Goal: Information Seeking & Learning: Find specific fact

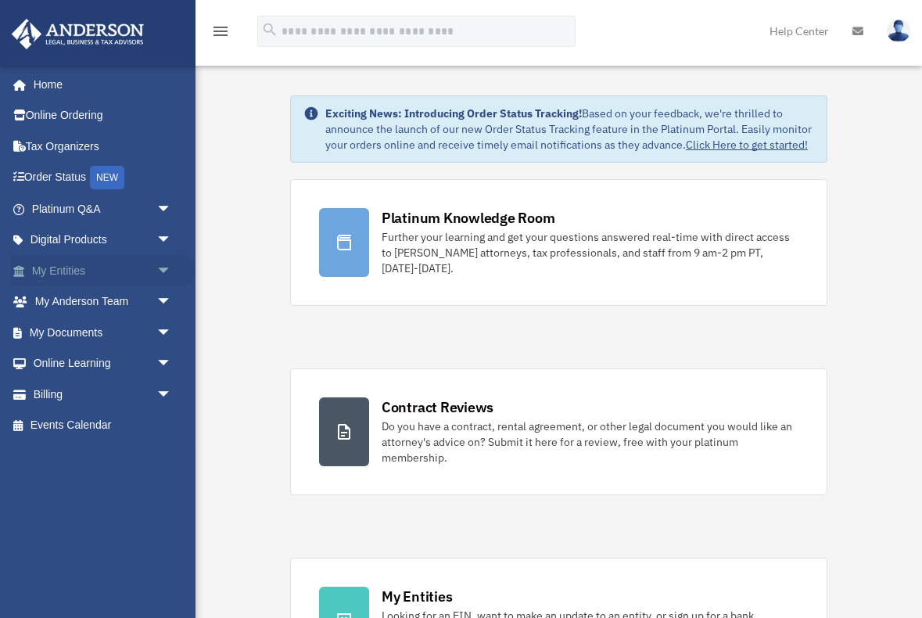
click at [64, 275] on link "My Entities arrow_drop_down" at bounding box center [103, 270] width 185 height 31
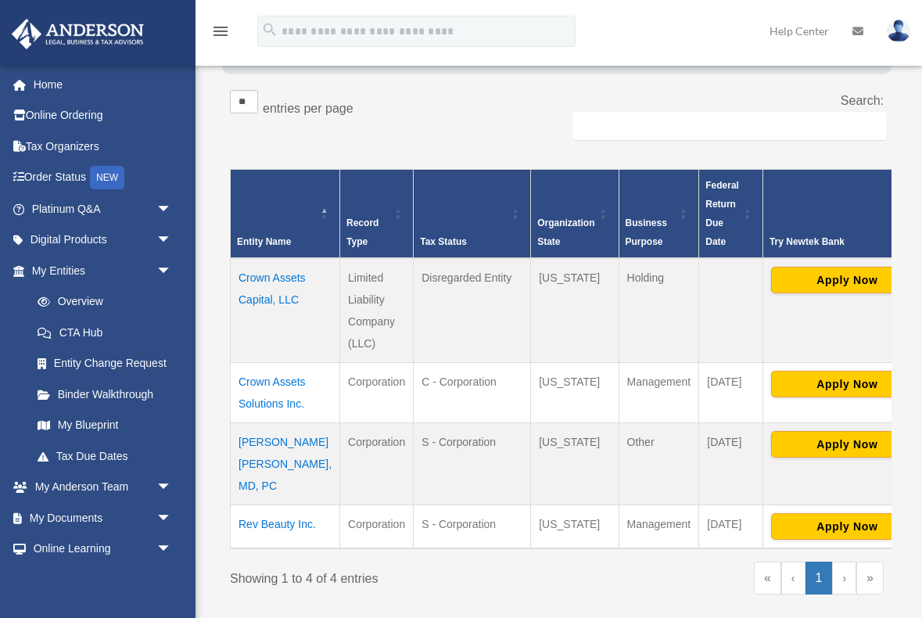
scroll to position [255, 0]
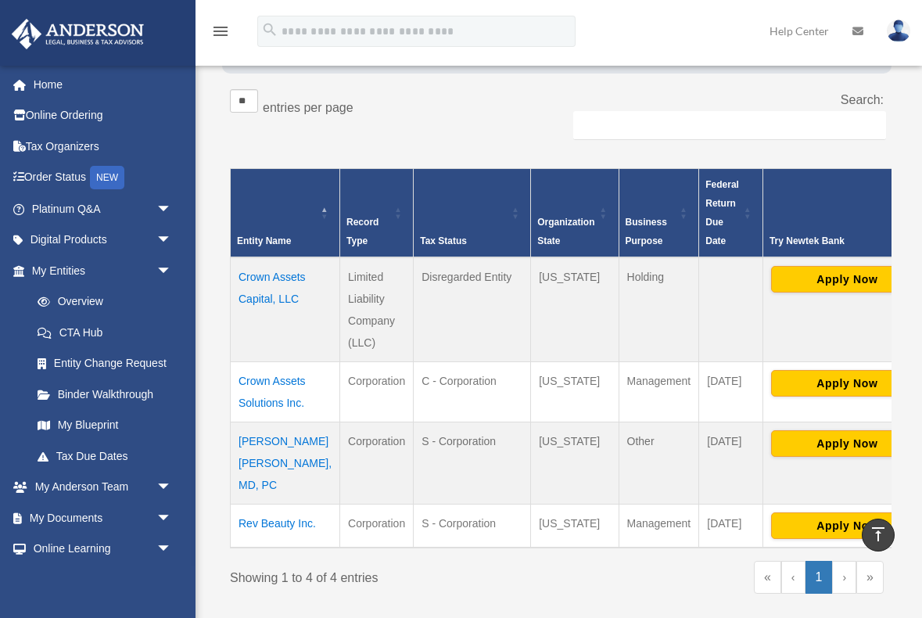
click at [256, 481] on td "Karen Chinonso Kagha, MD, PC" at bounding box center [285, 463] width 109 height 82
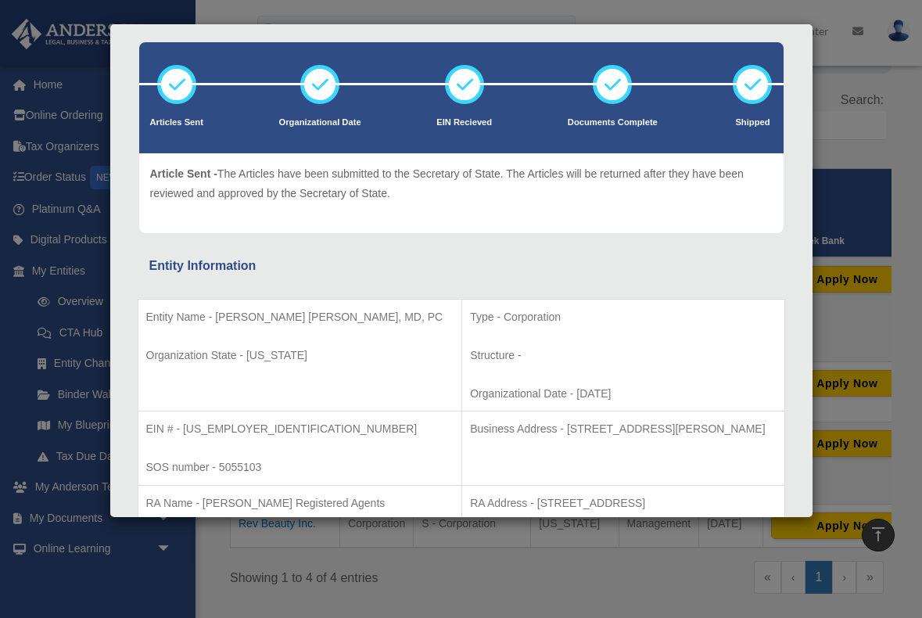
scroll to position [74, 0]
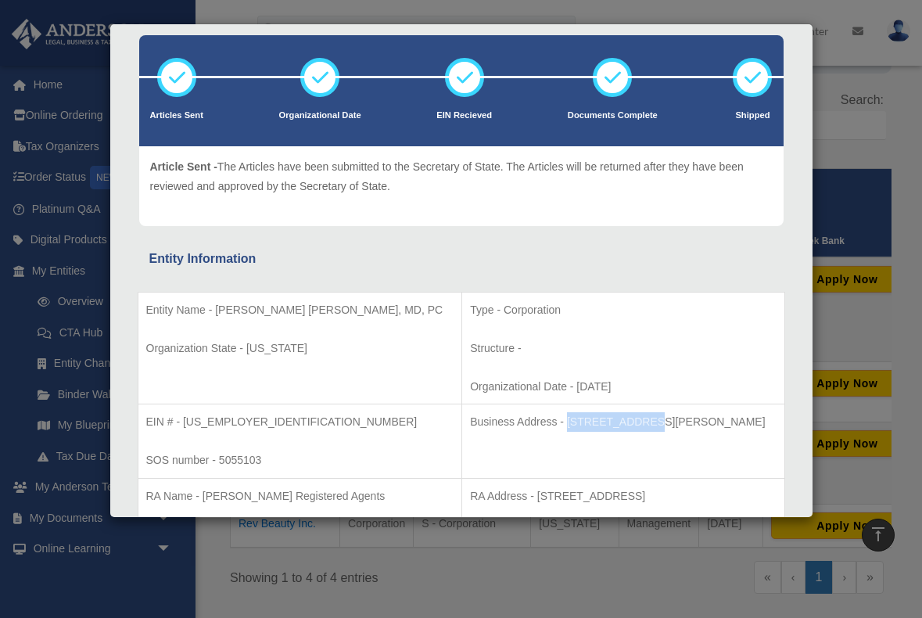
drag, startPoint x: 565, startPoint y: 423, endPoint x: 483, endPoint y: 423, distance: 82.1
click at [483, 423] on p "Business Address - 3225 McLeod Dr, Suite 100, Las Vegas, NV 89121" at bounding box center [623, 422] width 306 height 20
copy p "3225 McLeod Dr"
drag, startPoint x: 617, startPoint y: 421, endPoint x: 573, endPoint y: 421, distance: 43.8
click at [573, 421] on p "Business Address - 3225 McLeod Dr, Suite 100, Las Vegas, NV 89121" at bounding box center [623, 422] width 306 height 20
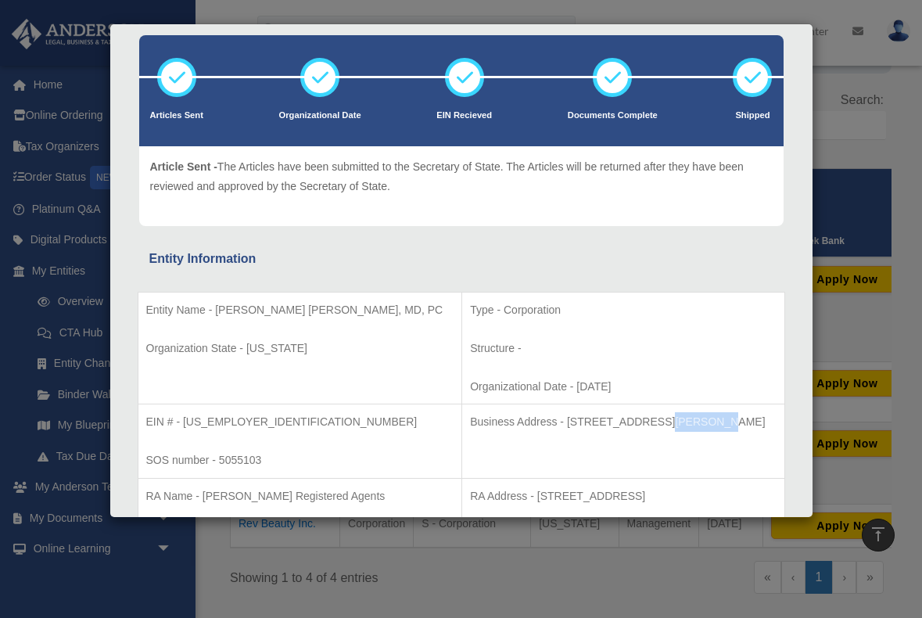
copy p "Suite 100"
drag, startPoint x: 672, startPoint y: 424, endPoint x: 623, endPoint y: 424, distance: 49.3
click at [623, 424] on p "Business Address - 3225 McLeod Dr, Suite 100, Las Vegas, NV 89121" at bounding box center [623, 422] width 306 height 20
copy p "Las Vegas"
drag, startPoint x: 694, startPoint y: 424, endPoint x: 679, endPoint y: 424, distance: 15.6
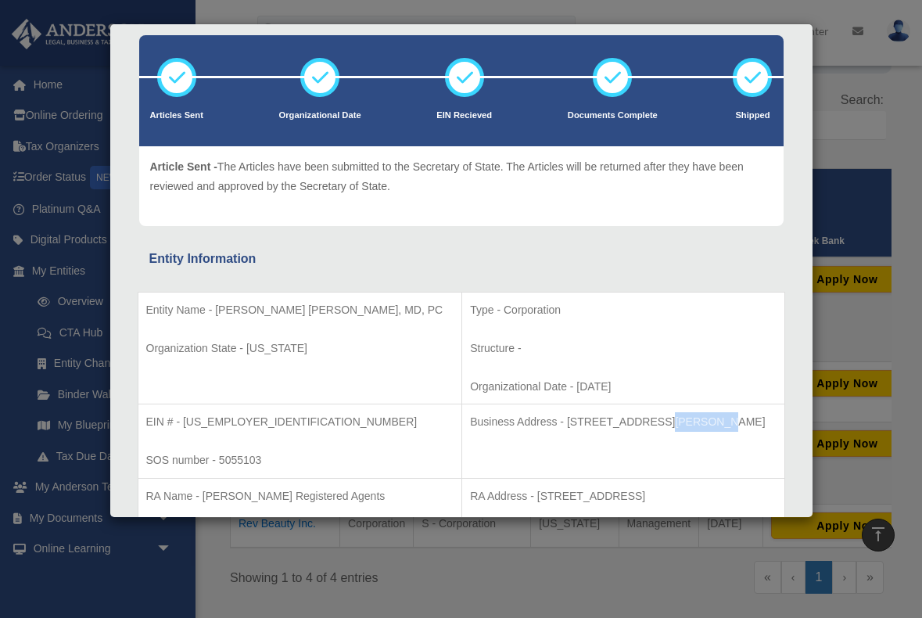
click at [679, 424] on p "Business Address - 3225 McLeod Dr, Suite 100, Las Vegas, NV 89121" at bounding box center [623, 422] width 306 height 20
copy p "NV"
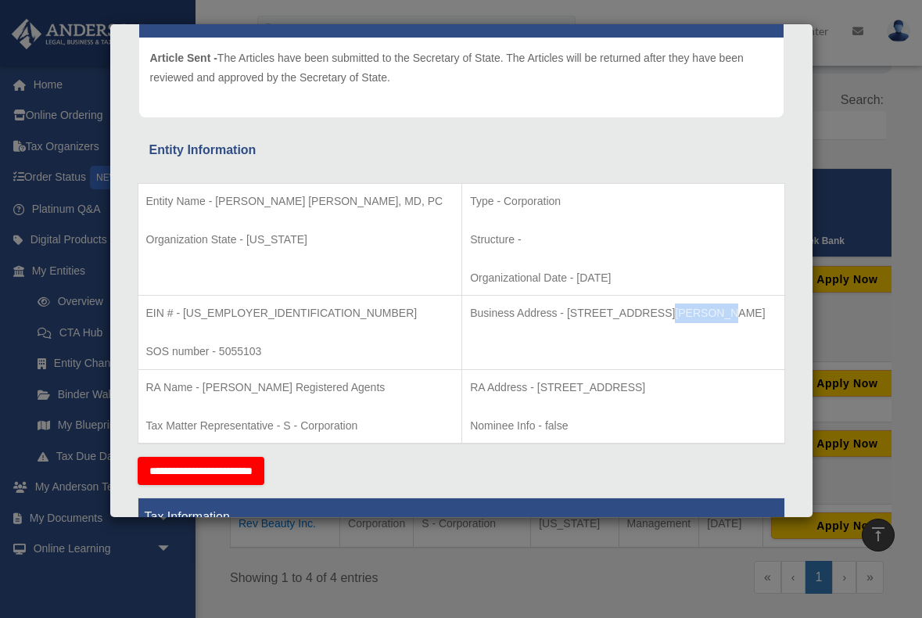
scroll to position [200, 0]
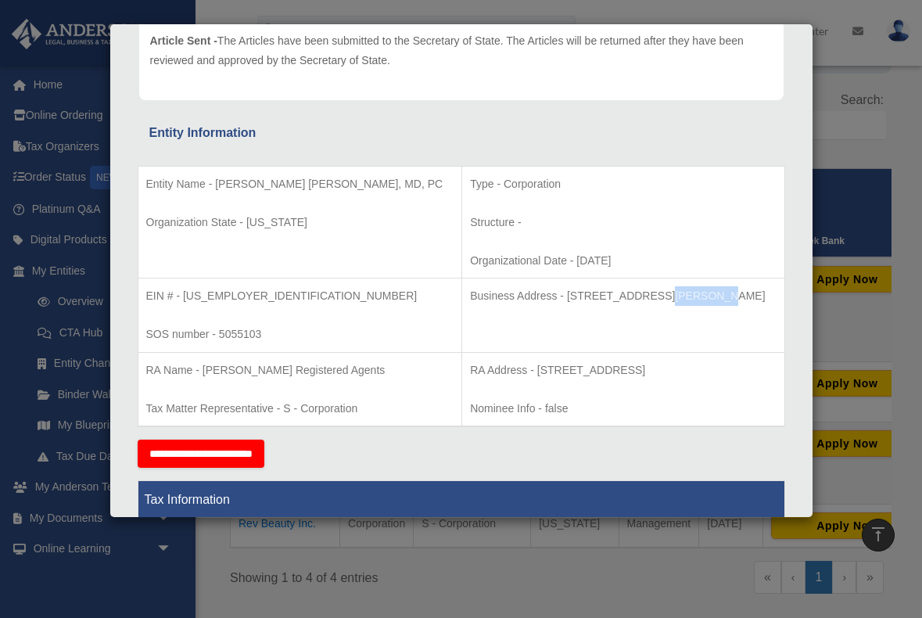
drag, startPoint x: 728, startPoint y: 296, endPoint x: 699, endPoint y: 293, distance: 29.0
click at [699, 293] on p "Business Address - 3225 McLeod Dr, Suite 100, Las Vegas, NV 89121" at bounding box center [623, 296] width 306 height 20
copy p "89121"
